Goal: Task Accomplishment & Management: Complete application form

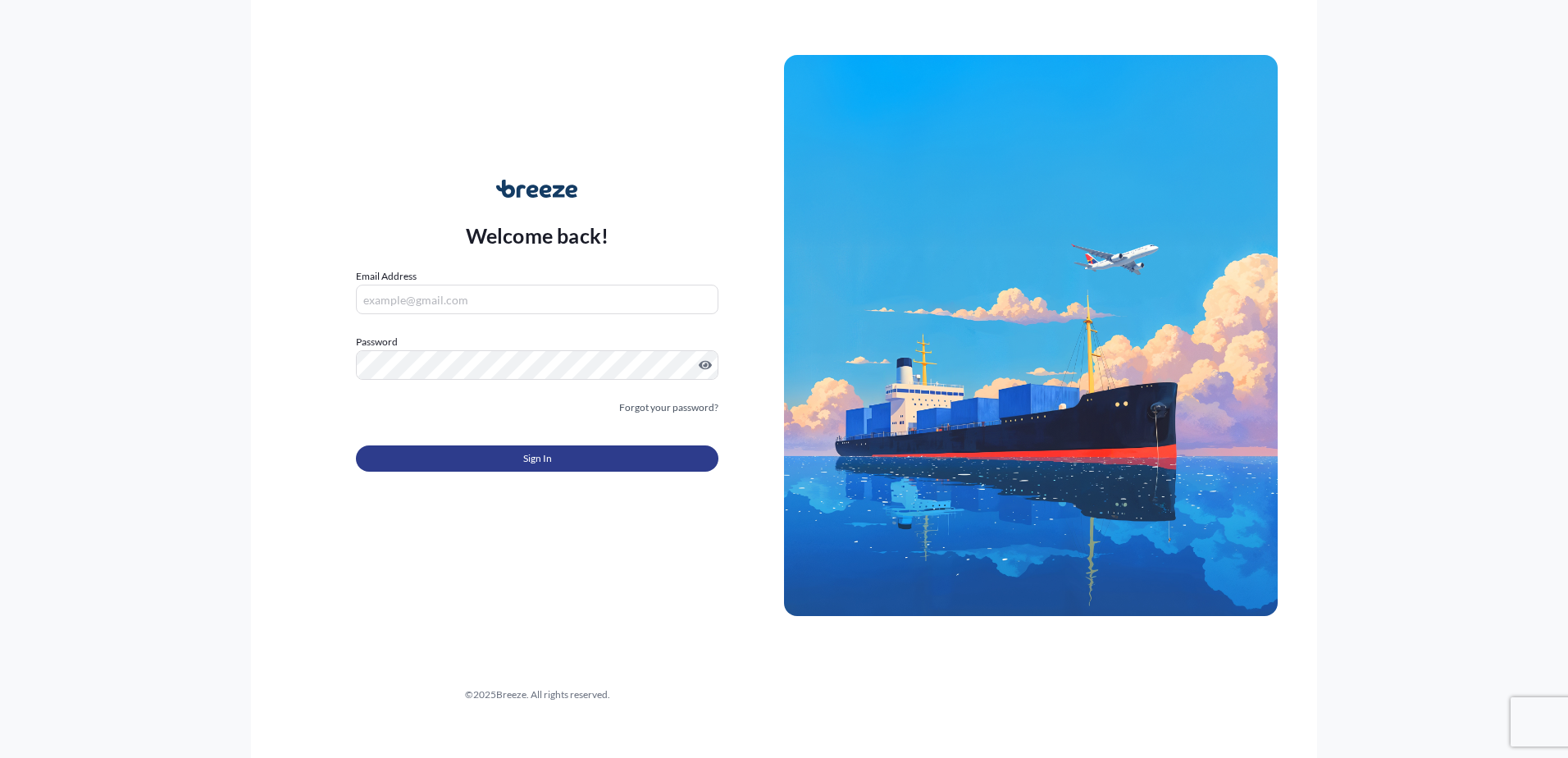
type input "[PERSON_NAME][EMAIL_ADDRESS][DOMAIN_NAME]"
click at [577, 463] on button "Sign In" at bounding box center [536, 458] width 363 height 27
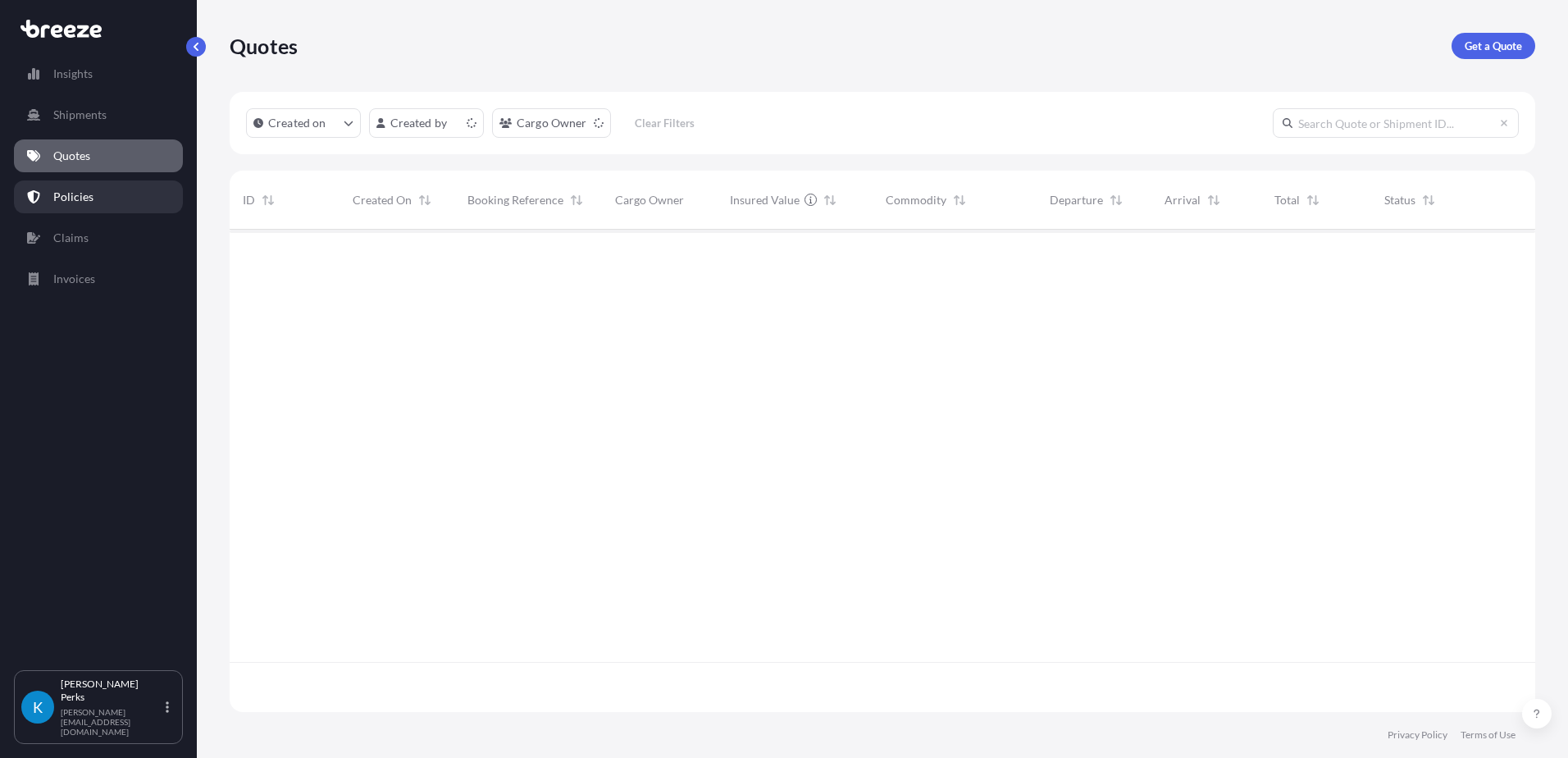
scroll to position [479, 1293]
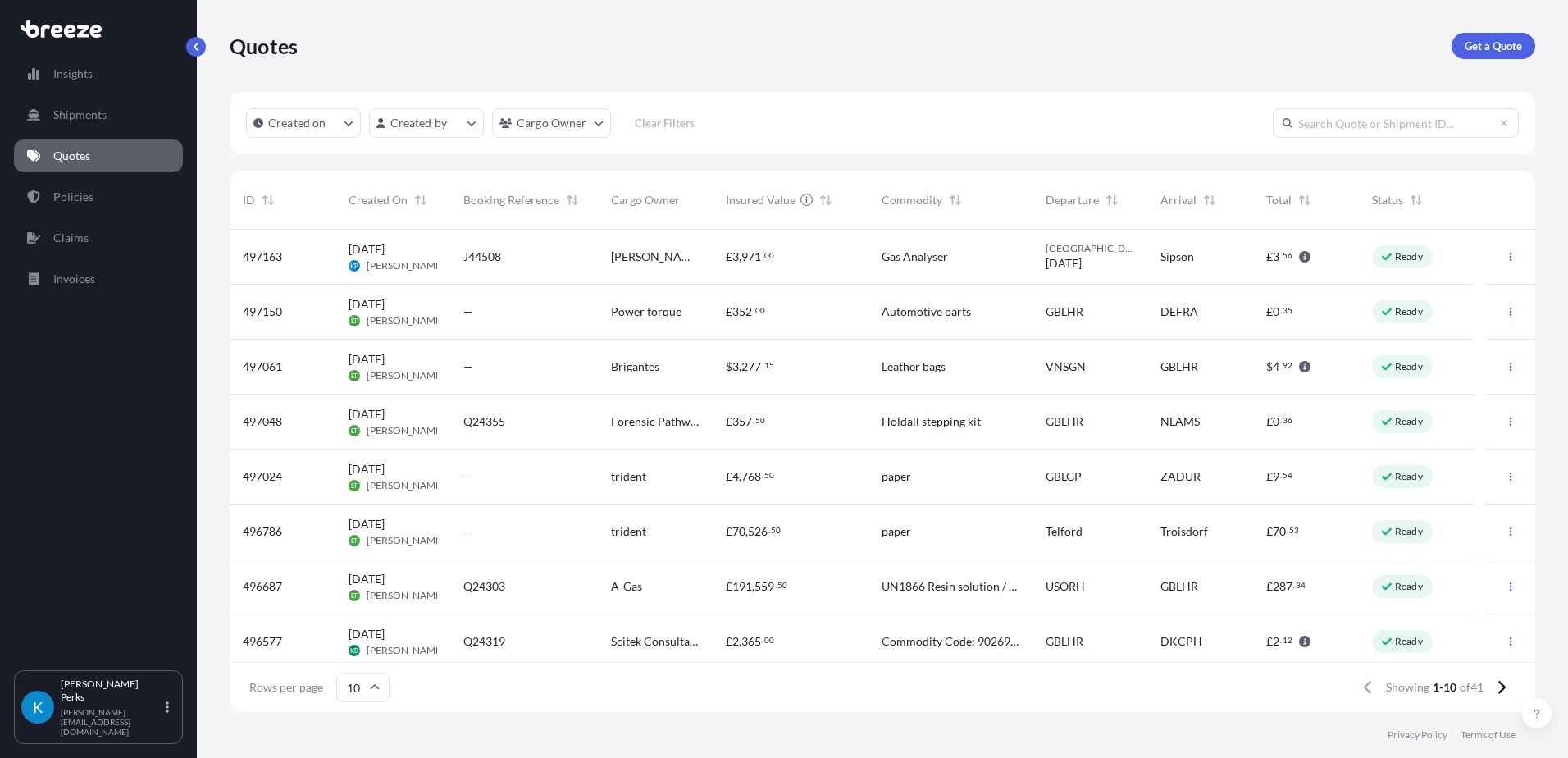
click at [528, 252] on div "J44508" at bounding box center [524, 256] width 121 height 17
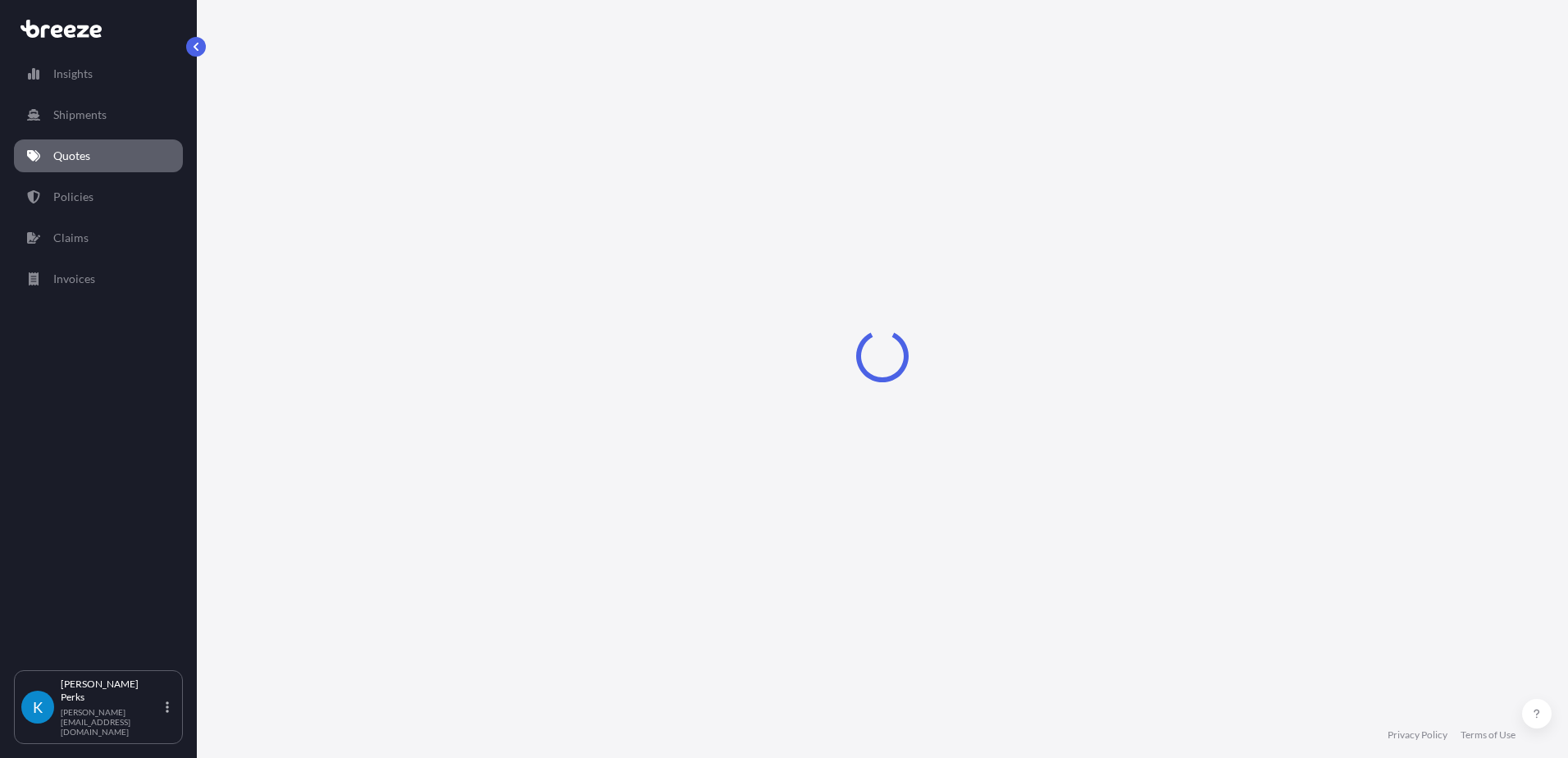
select select "Road"
select select "1"
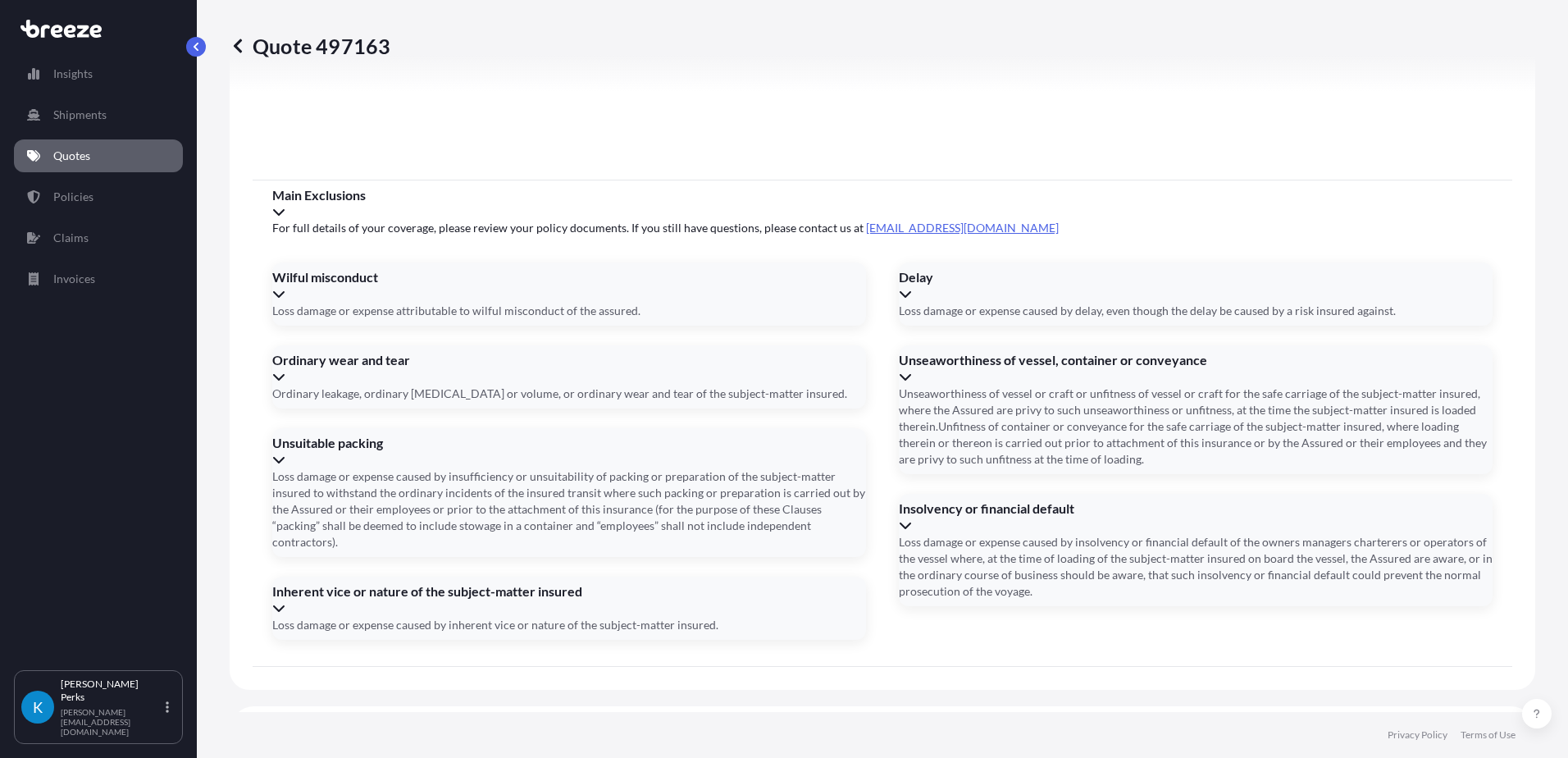
scroll to position [1939, 0]
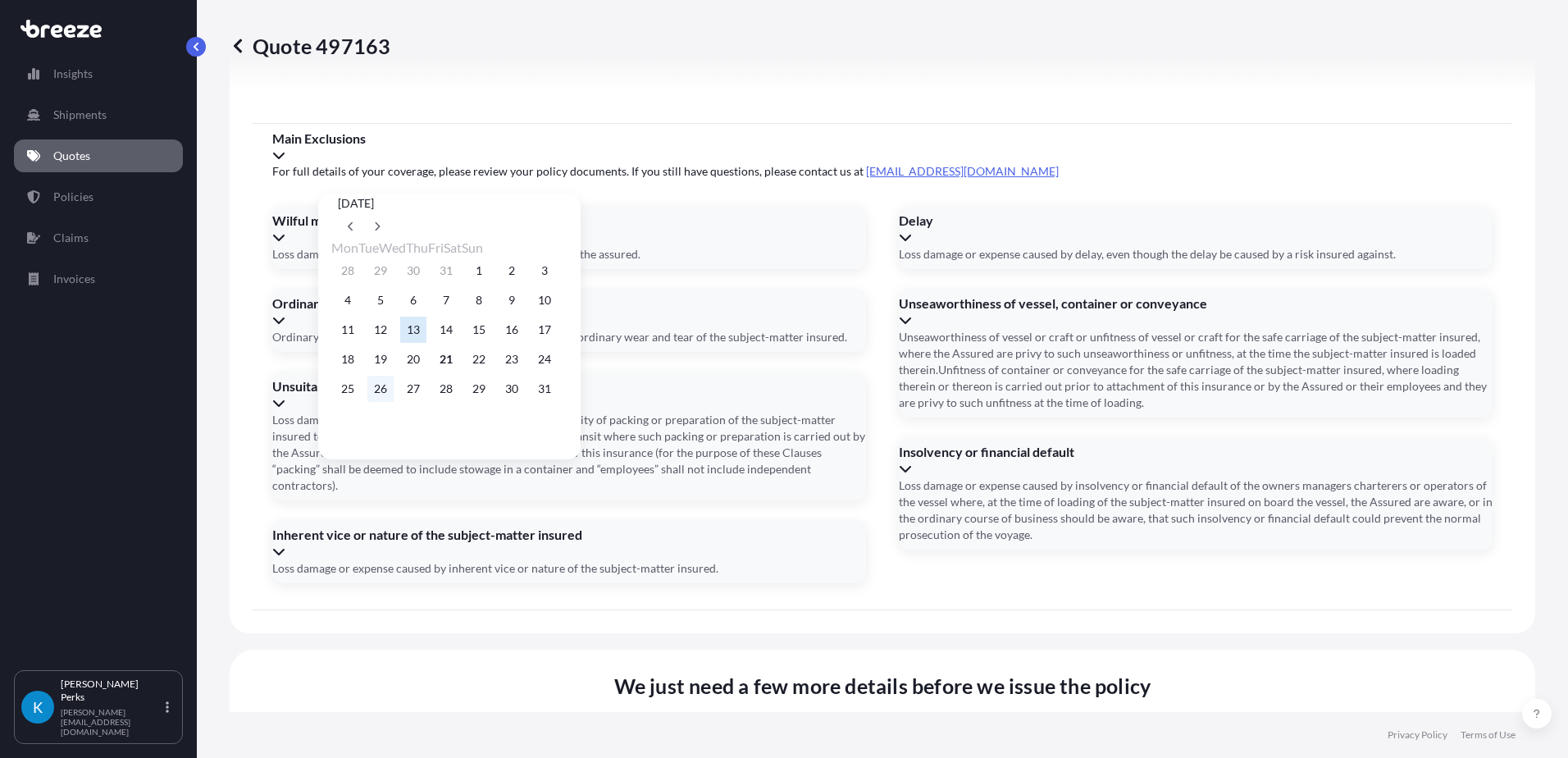
click at [378, 399] on button "26" at bounding box center [380, 389] width 27 height 27
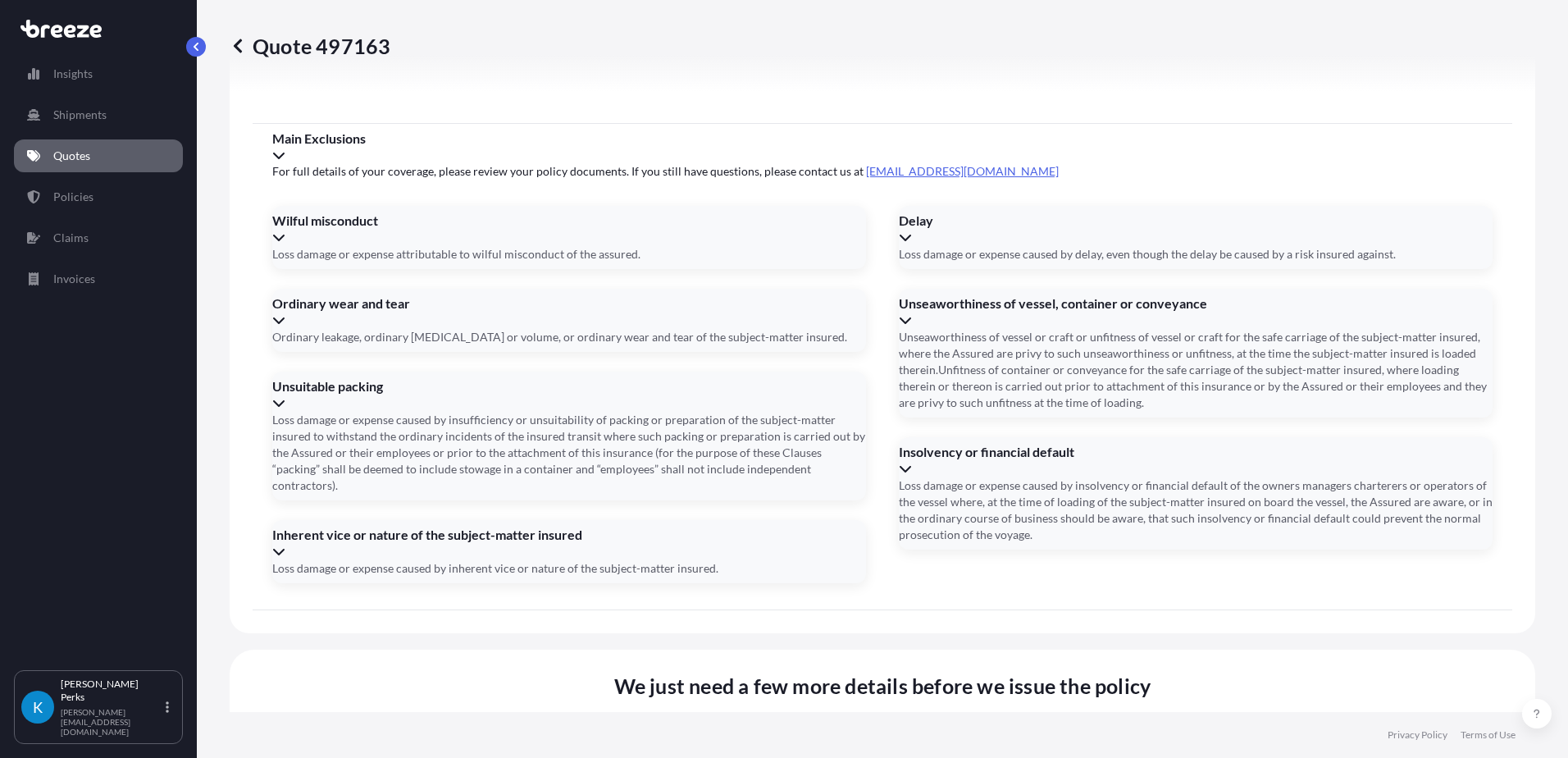
type input "[DATE]"
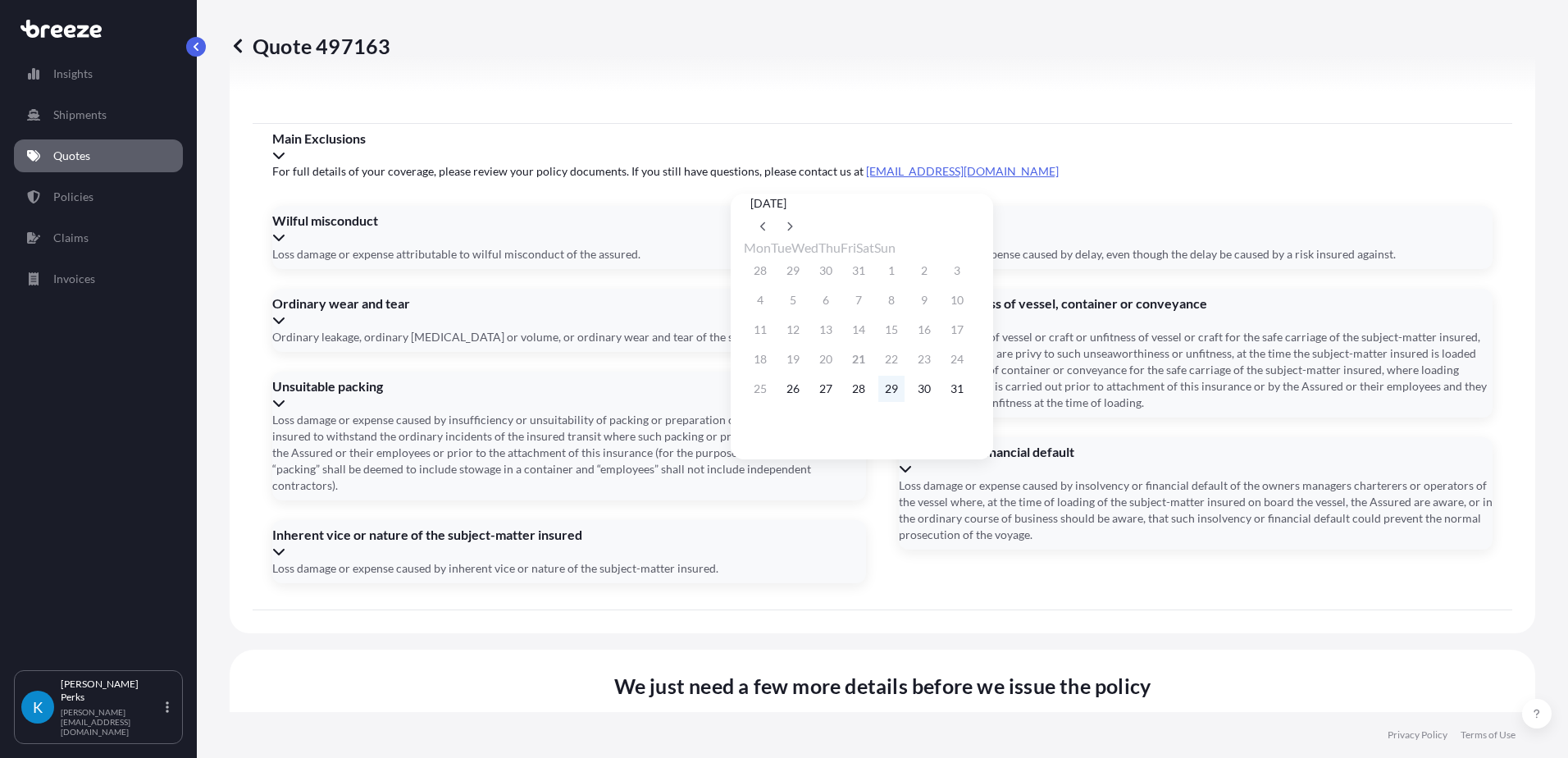
click at [905, 396] on button "29" at bounding box center [891, 389] width 27 height 27
type input "[DATE]"
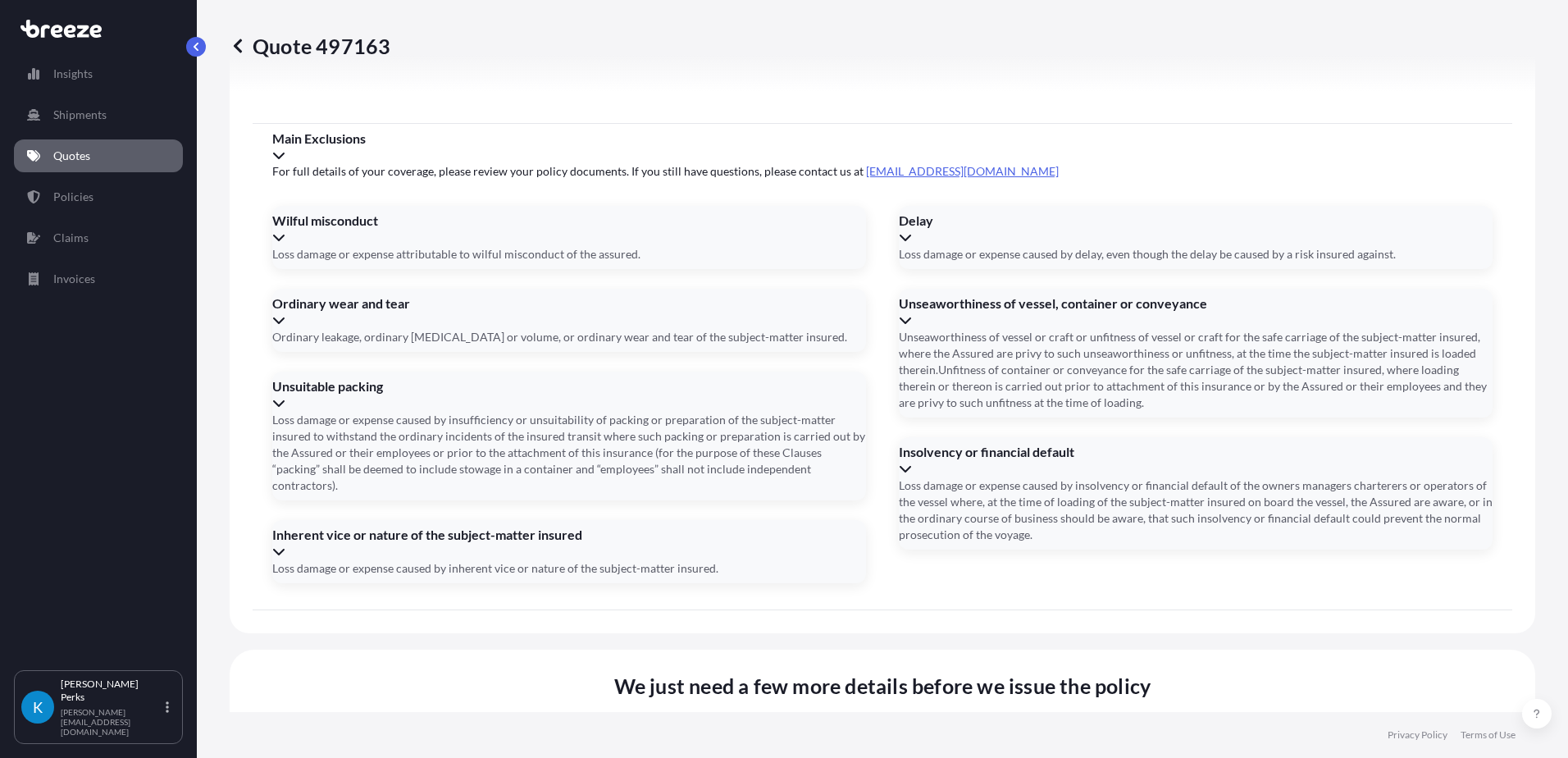
paste input "1ZV8242F6818303135"
type input "1ZV8242F6818303135"
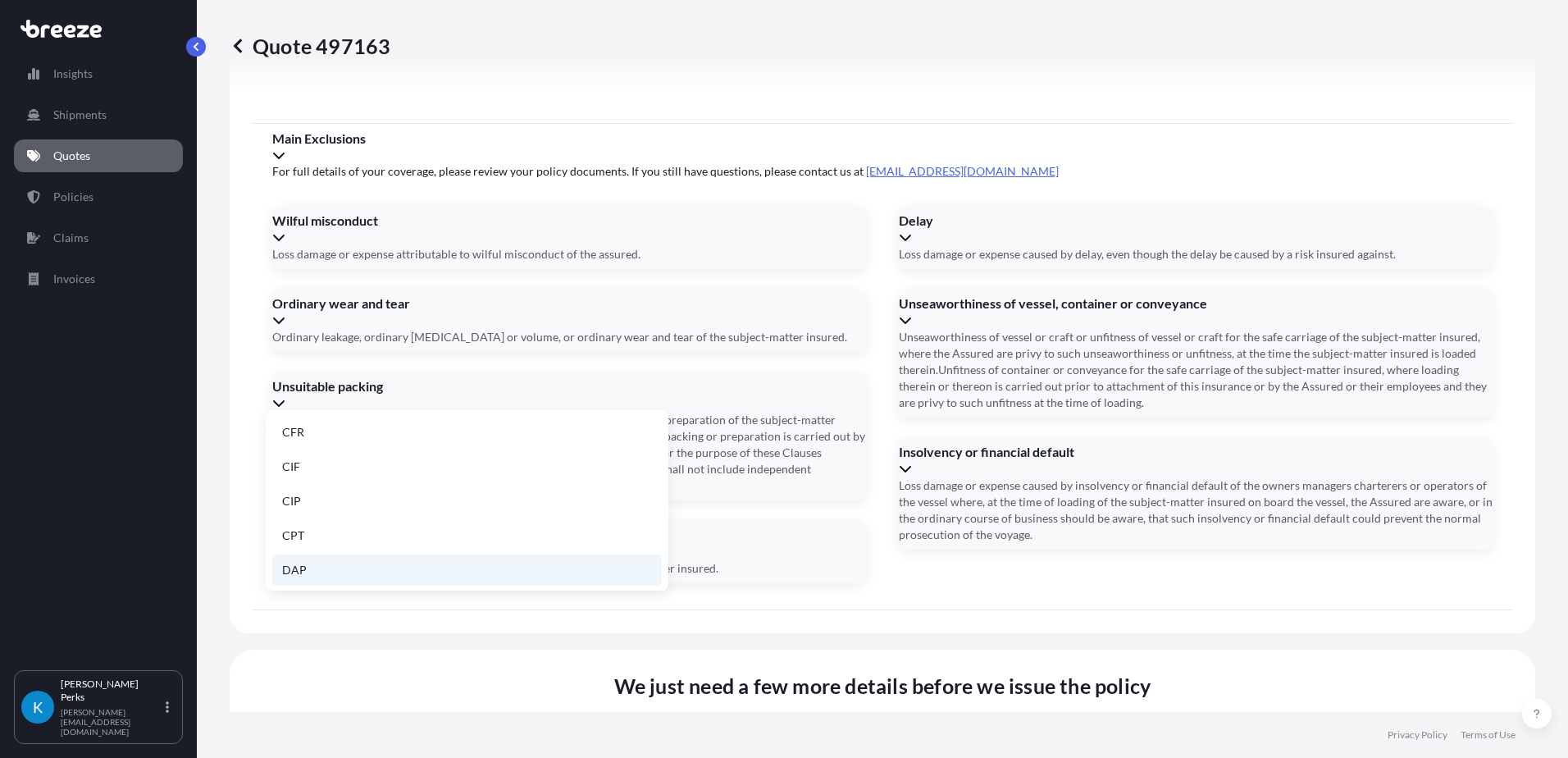
click at [319, 572] on li "DAP" at bounding box center [467, 570] width 389 height 31
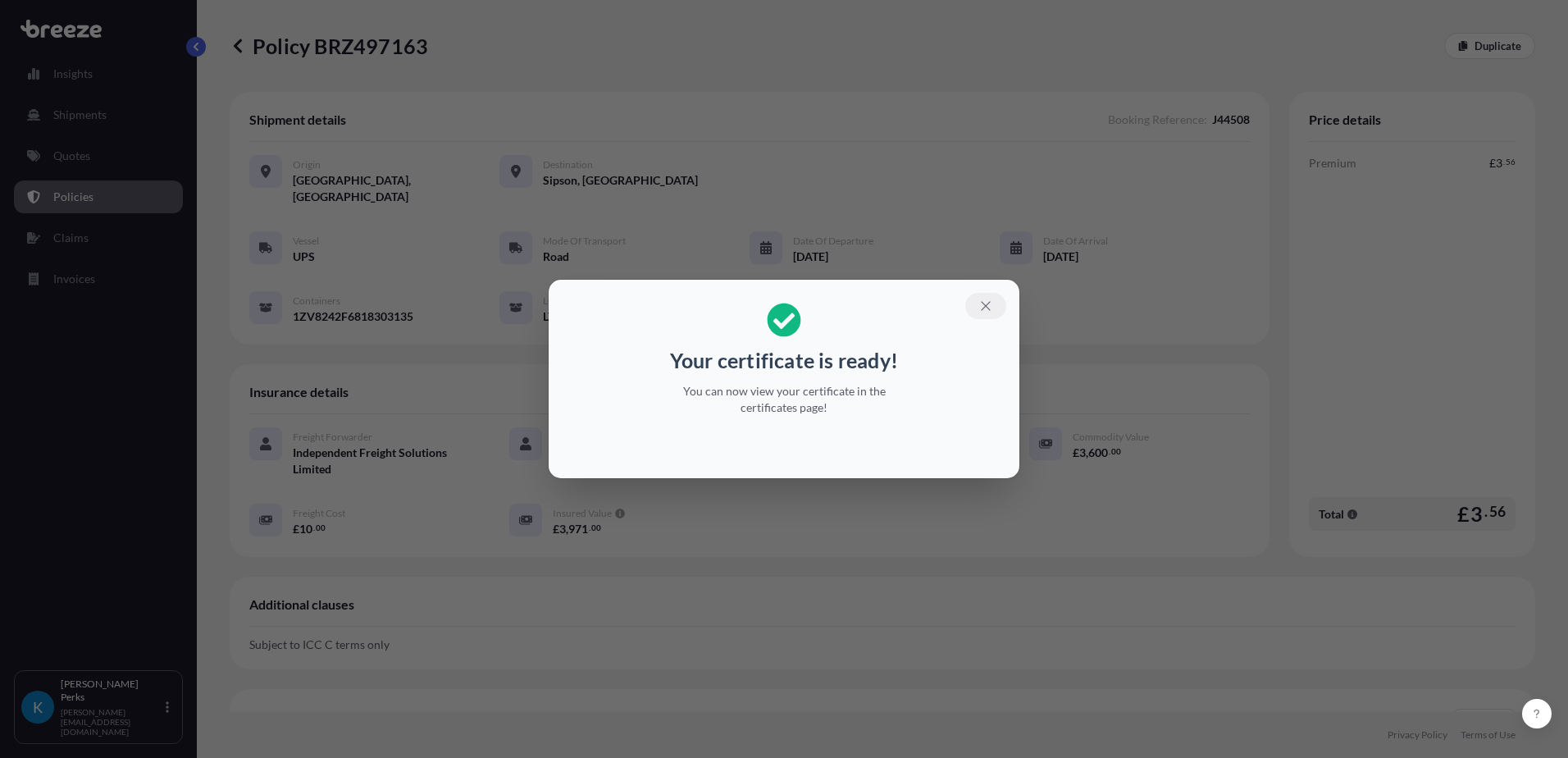
click at [983, 305] on icon "button" at bounding box center [986, 306] width 15 height 15
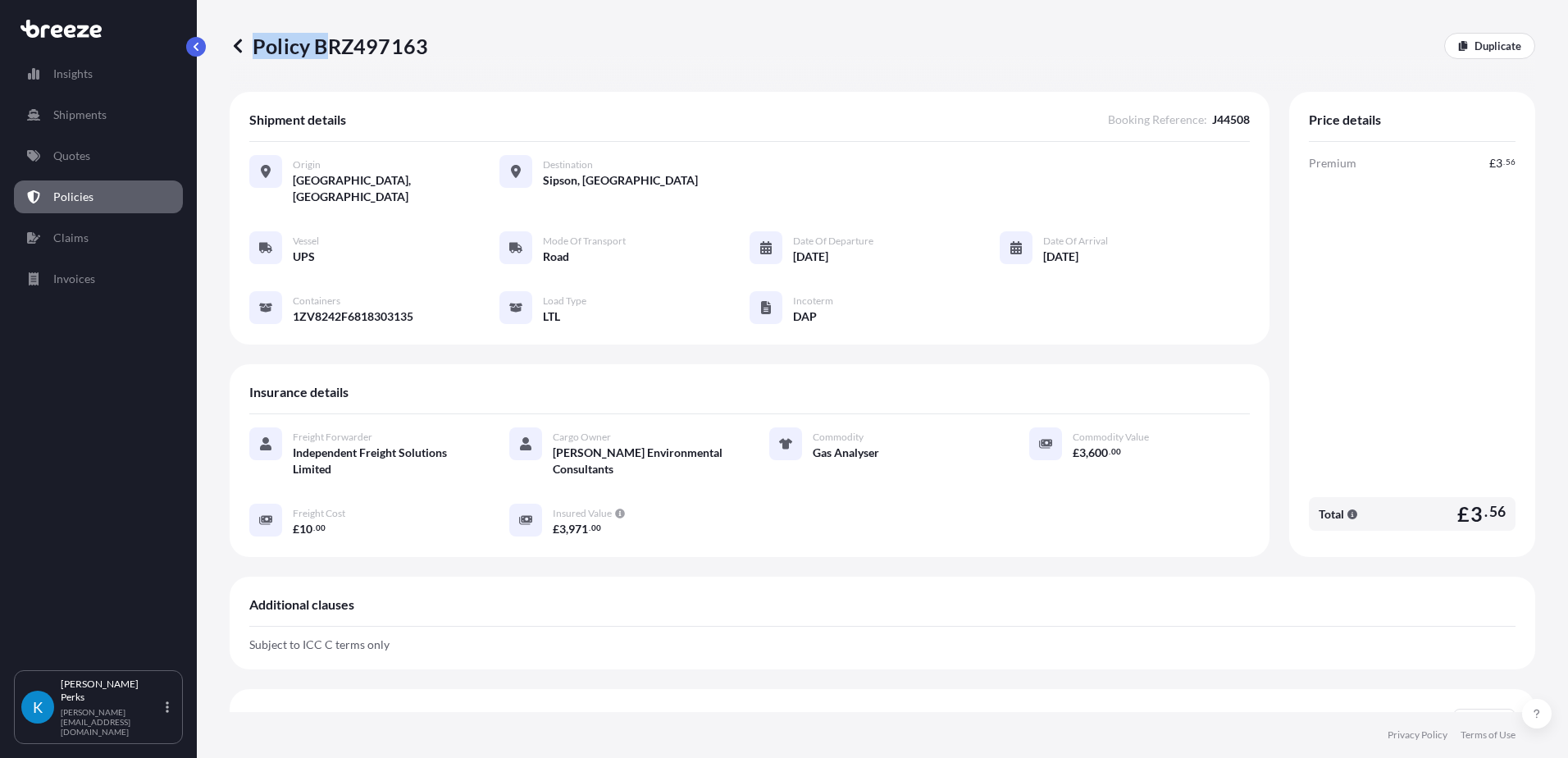
drag, startPoint x: 432, startPoint y: 50, endPoint x: 330, endPoint y: 47, distance: 102.0
click at [330, 47] on div "Policy BRZ497163 Duplicate" at bounding box center [882, 46] width 1305 height 27
copy p "Policy B"
drag, startPoint x: 450, startPoint y: 45, endPoint x: 365, endPoint y: 47, distance: 85.0
click at [365, 47] on div "Policy BRZ497163 Duplicate" at bounding box center [882, 46] width 1305 height 27
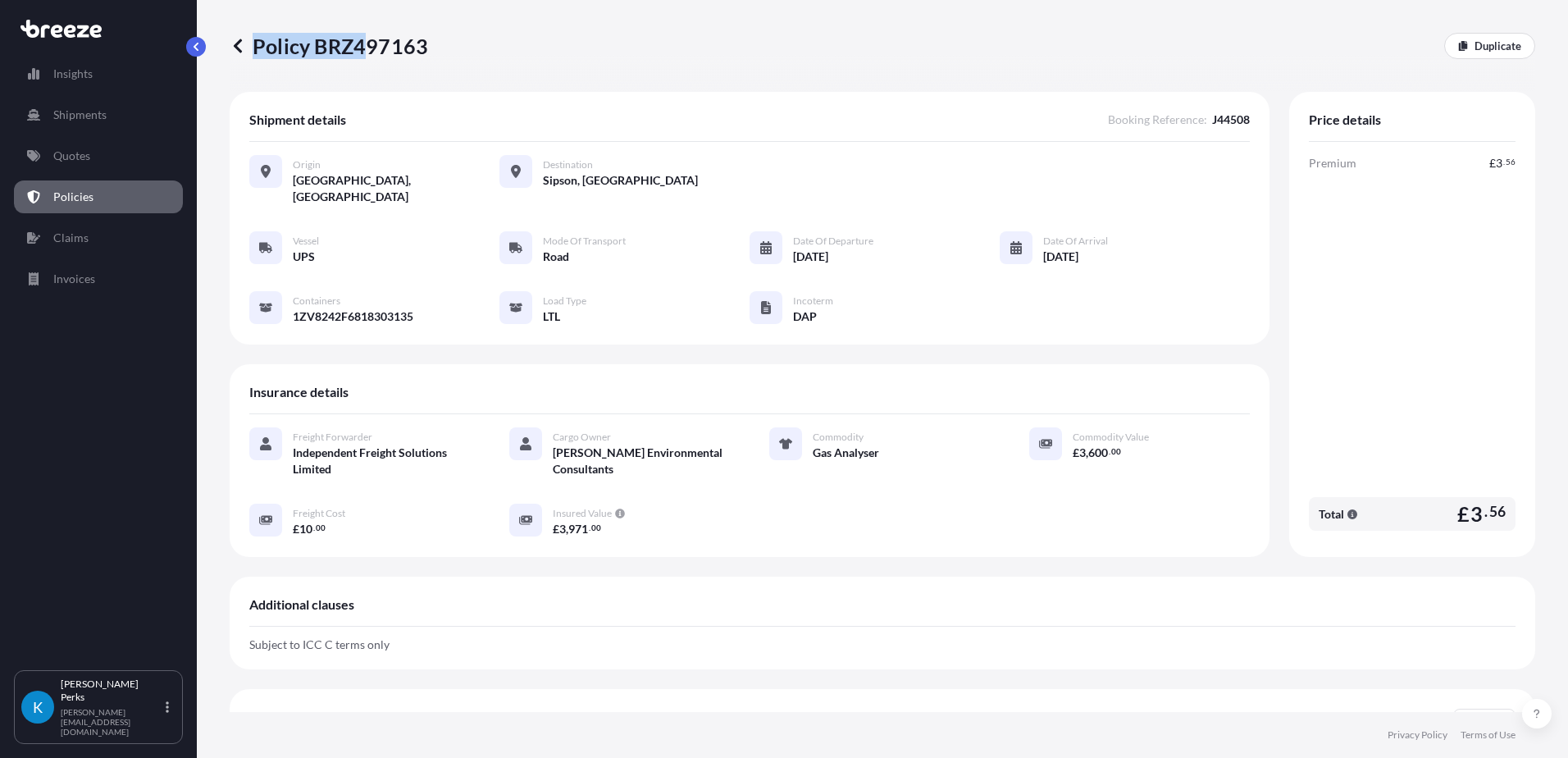
drag, startPoint x: 365, startPoint y: 47, endPoint x: 333, endPoint y: 65, distance: 36.7
click at [323, 73] on div "Policy BRZ497163 Duplicate" at bounding box center [882, 46] width 1305 height 92
drag, startPoint x: 317, startPoint y: 44, endPoint x: 423, endPoint y: 47, distance: 106.0
click at [423, 47] on p "Policy BRZ497163" at bounding box center [329, 46] width 198 height 27
copy p "BRZ497163"
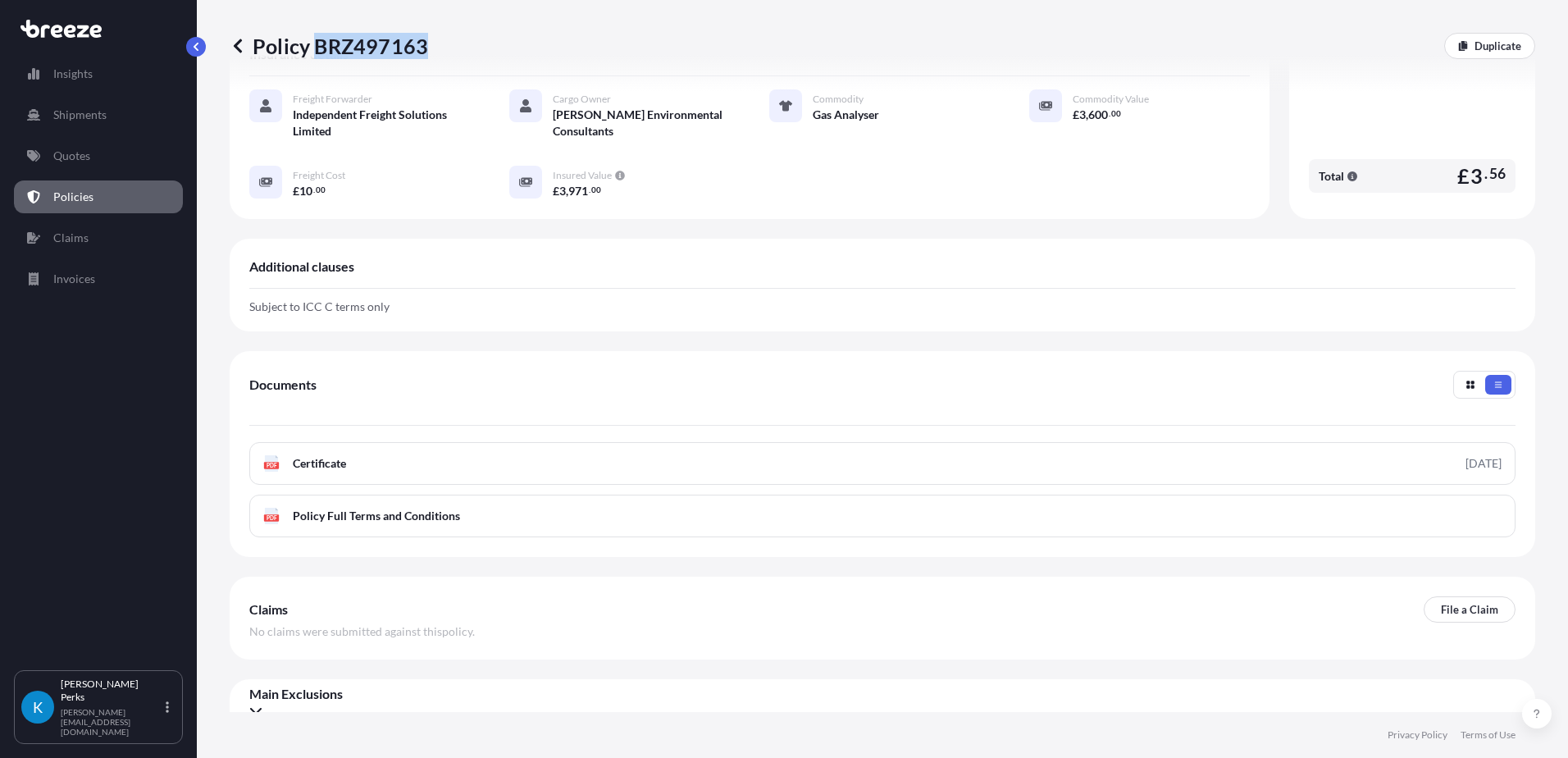
scroll to position [341, 0]
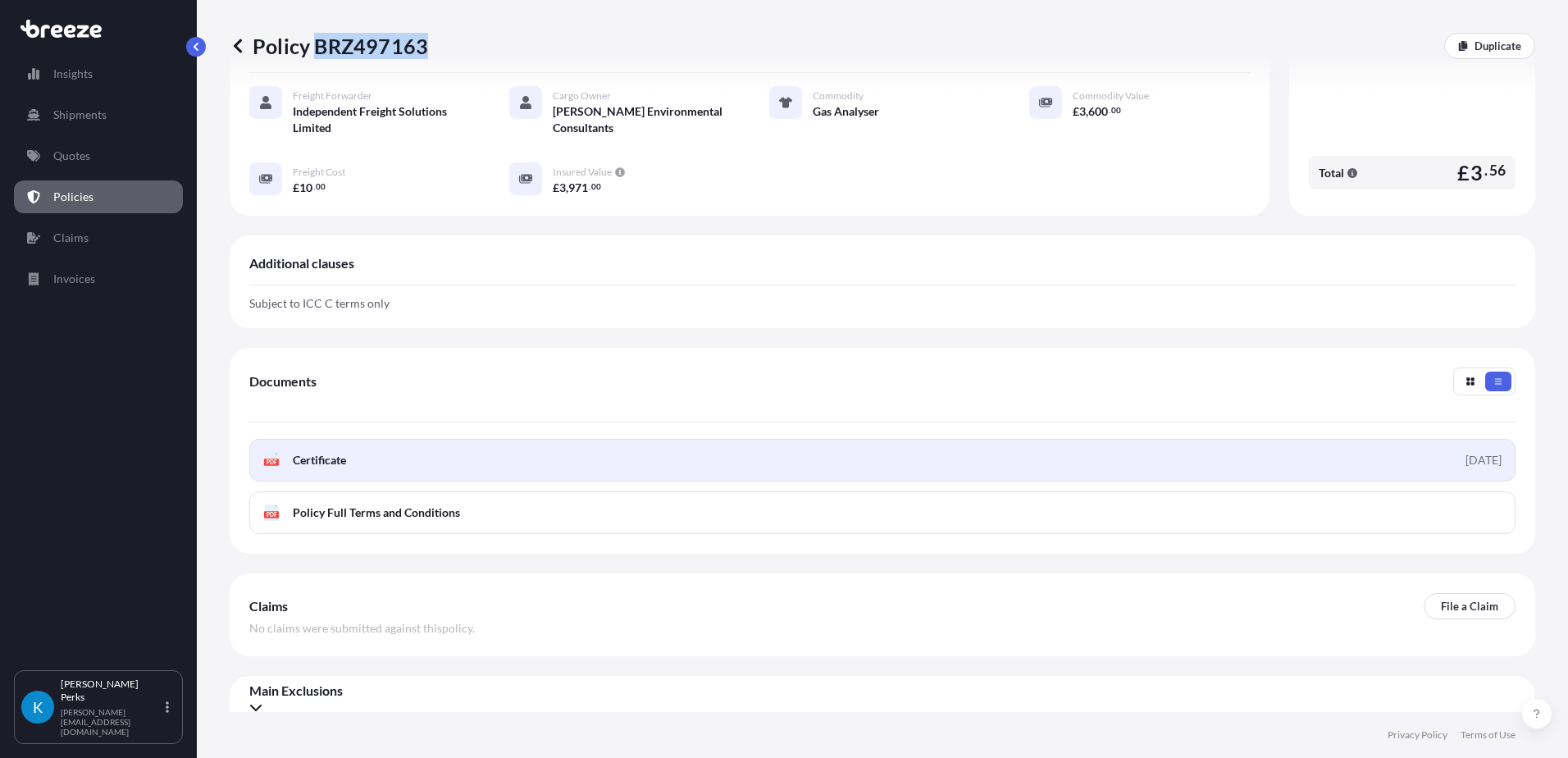
click at [442, 452] on link "PDF Certificate [DATE]" at bounding box center [882, 460] width 1266 height 42
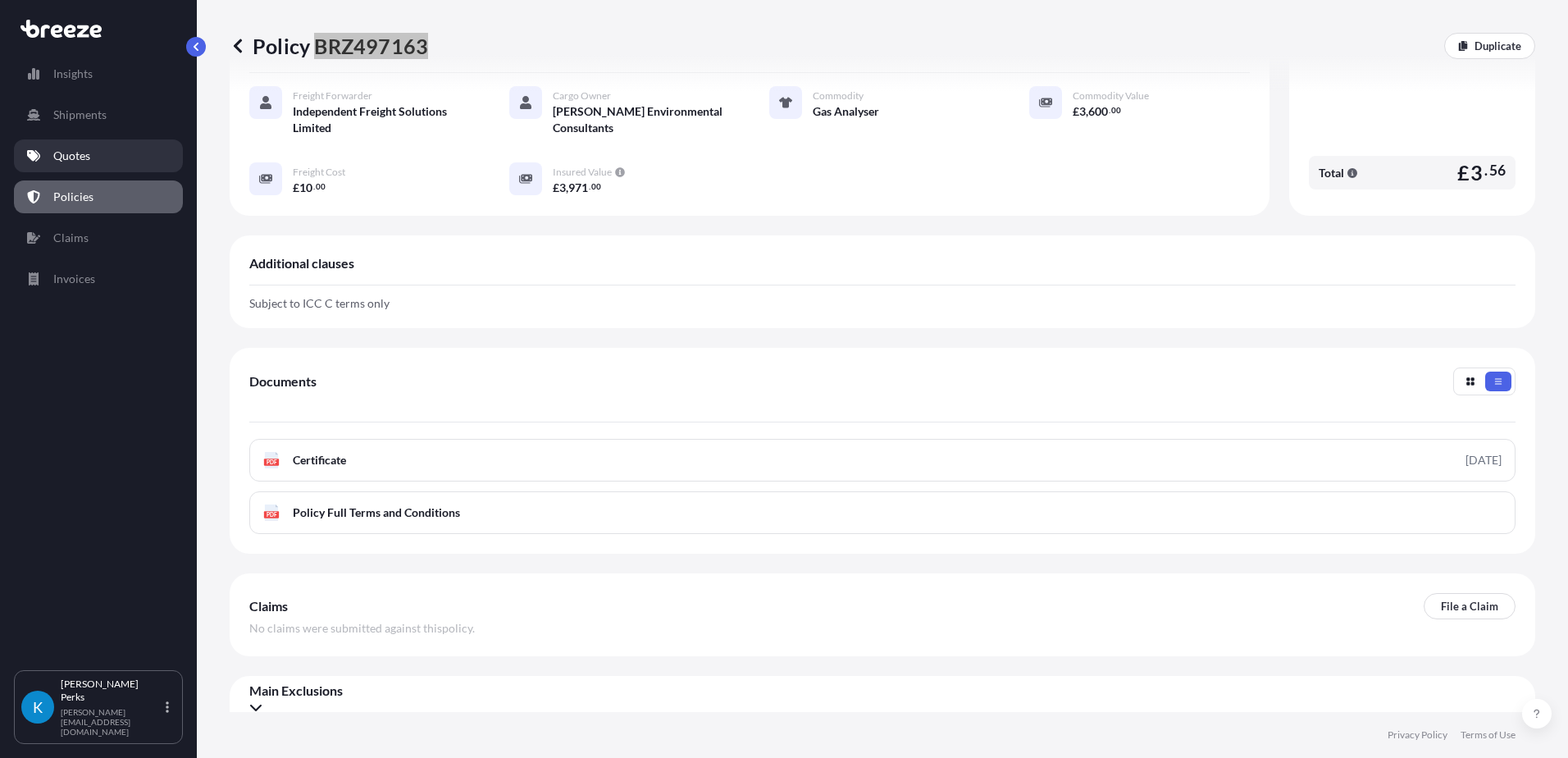
click at [73, 164] on link "Quotes" at bounding box center [98, 156] width 169 height 33
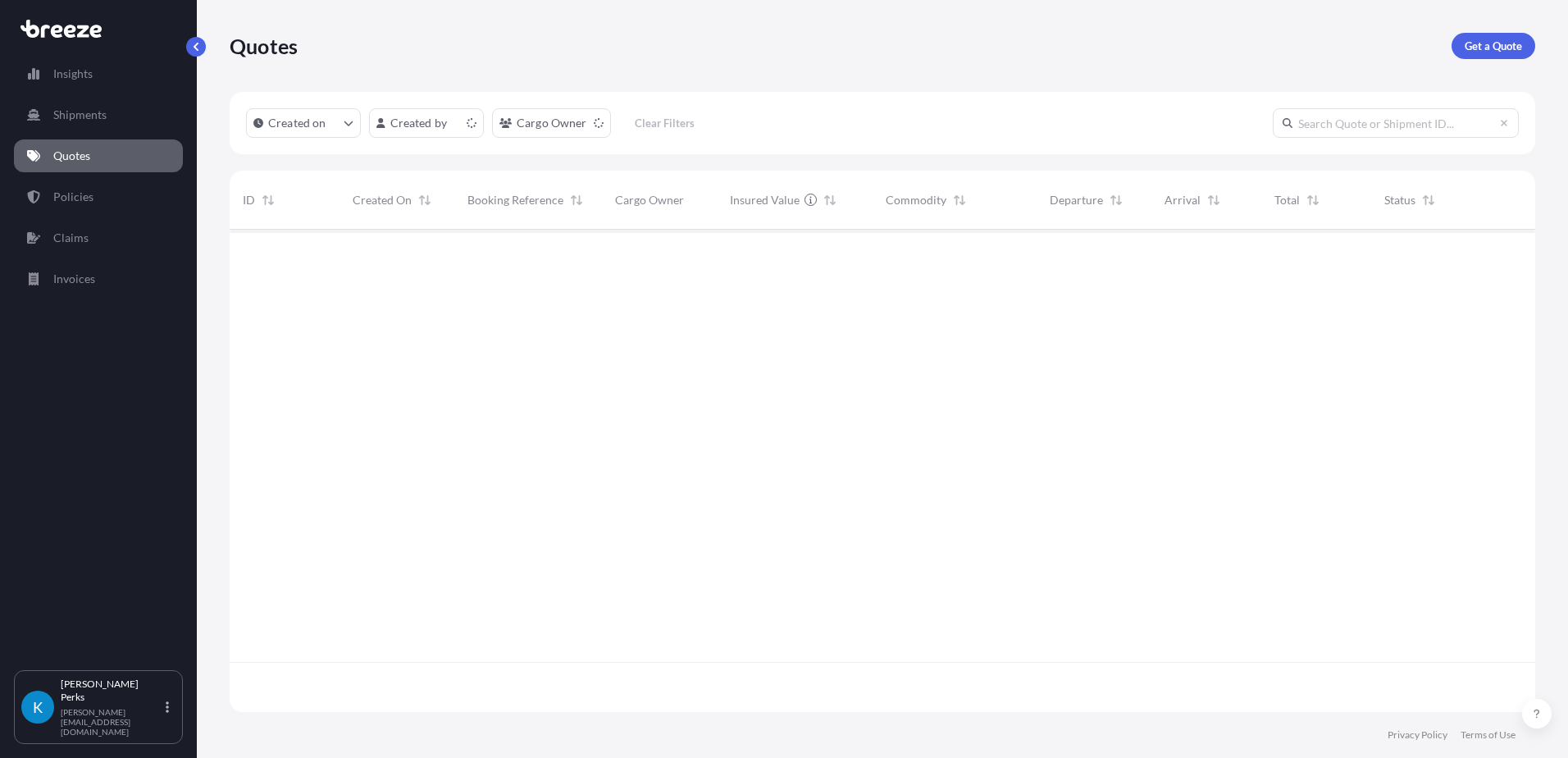
scroll to position [479, 1293]
